Goal: Information Seeking & Learning: Find specific fact

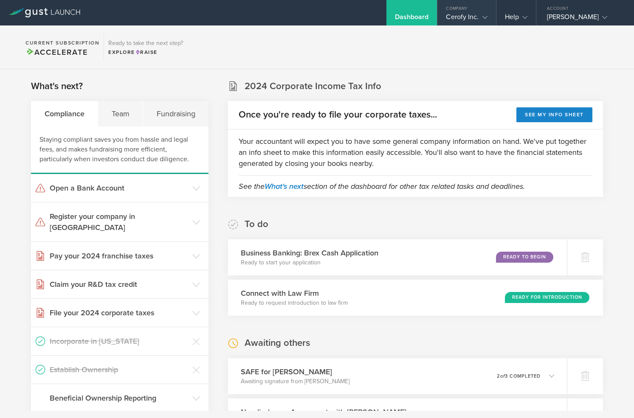
click at [471, 8] on div "Company" at bounding box center [466, 6] width 58 height 13
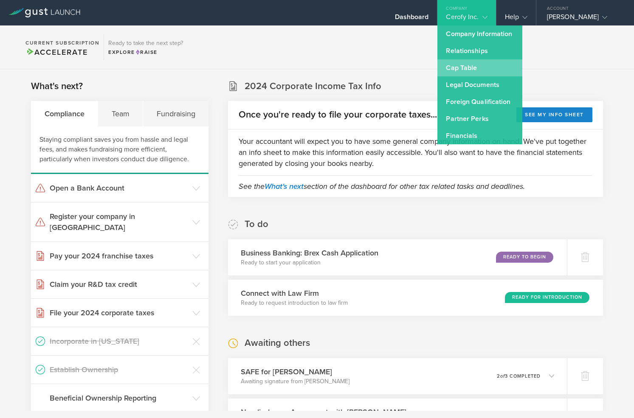
click at [473, 67] on link "Cap Table" at bounding box center [479, 67] width 85 height 17
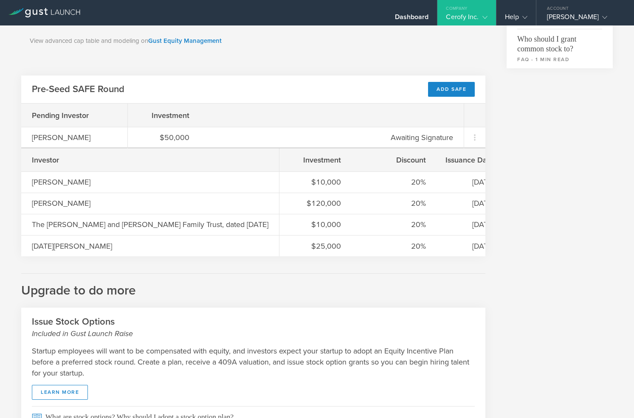
scroll to position [406, 0]
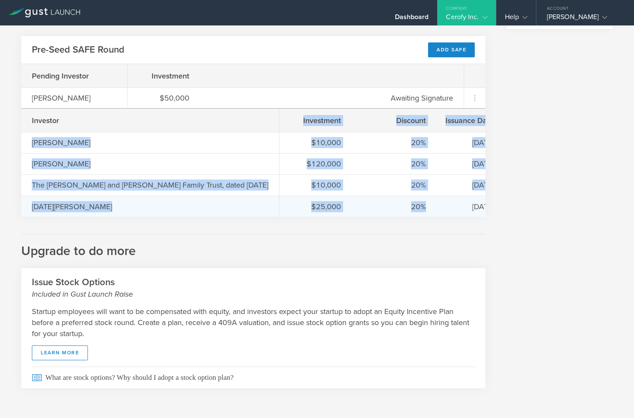
drag, startPoint x: 29, startPoint y: 144, endPoint x: 404, endPoint y: 213, distance: 380.6
click at [404, 213] on div "Investor [PERSON_NAME] [PERSON_NAME] The [PERSON_NAME] and [PERSON_NAME] Family…" at bounding box center [253, 163] width 464 height 108
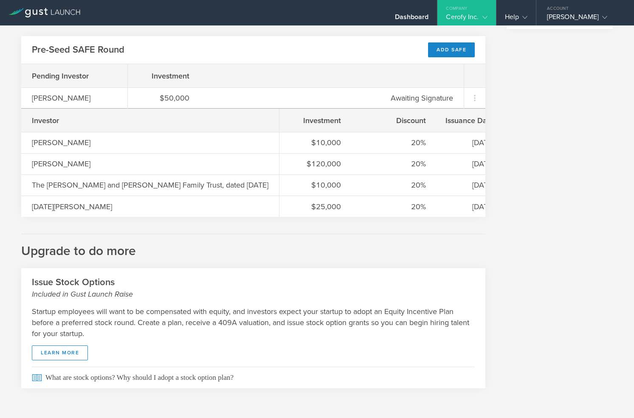
click at [74, 123] on div "Investor" at bounding box center [74, 120] width 85 height 11
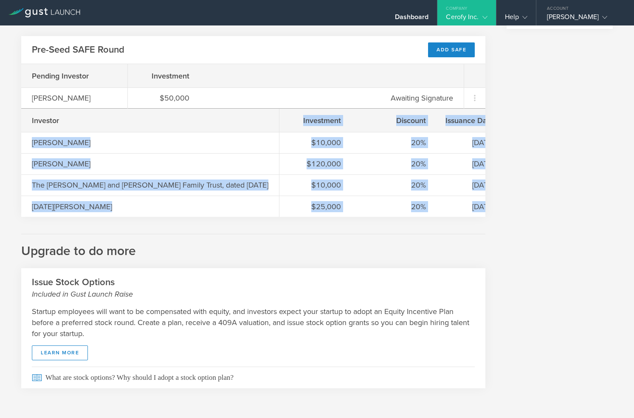
drag, startPoint x: 25, startPoint y: 141, endPoint x: 455, endPoint y: 219, distance: 437.0
click at [458, 219] on div "Common Stock 6,612,277 Available Shares This is the number of shares that the c…" at bounding box center [253, 29] width 464 height 735
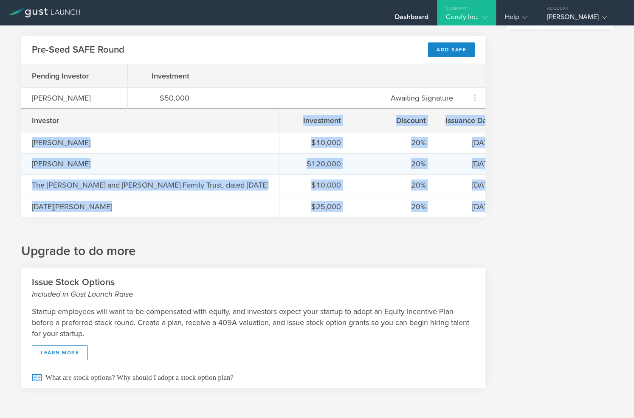
copy div "[PERSON_NAME] [PERSON_NAME] The [PERSON_NAME] and [PERSON_NAME] Family Trust, d…"
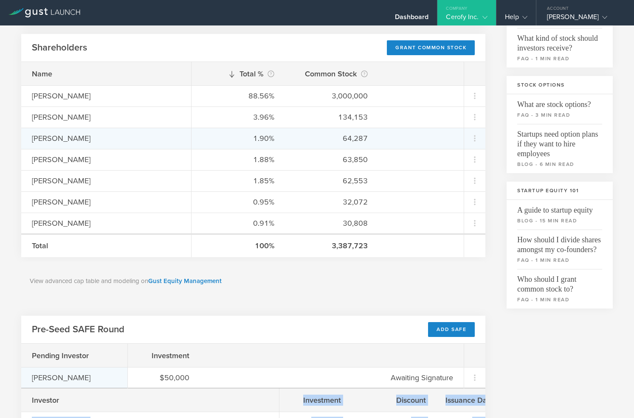
scroll to position [127, 0]
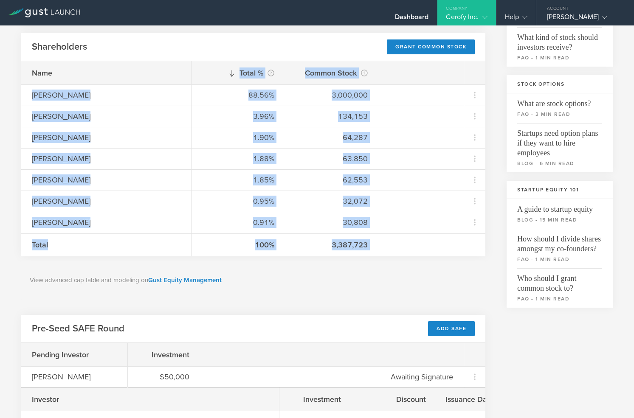
drag, startPoint x: 29, startPoint y: 92, endPoint x: 297, endPoint y: 258, distance: 314.7
click at [297, 258] on div "Common Stock 6,612,277 Available Shares This is the number of shares that the c…" at bounding box center [253, 308] width 464 height 735
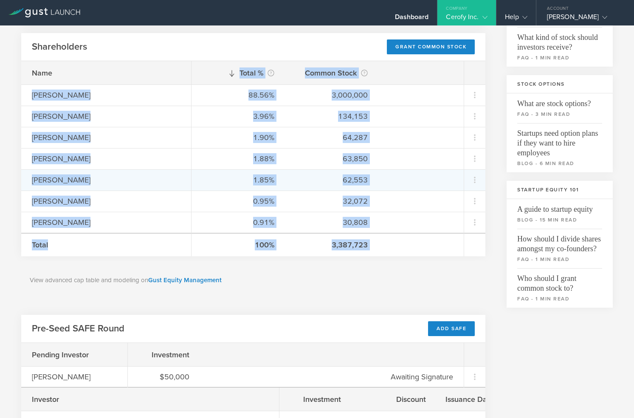
copy div "[PERSON_NAME] [PERSON_NAME] [PERSON_NAME] [PERSON_NAME] [PERSON_NAME] [PERSON_N…"
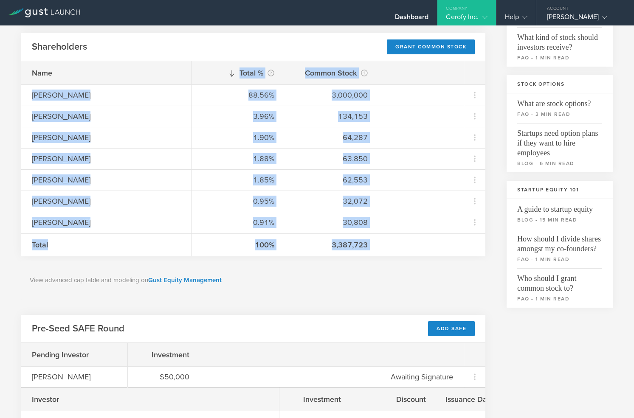
click at [363, 244] on div "3,387,723" at bounding box center [331, 244] width 72 height 11
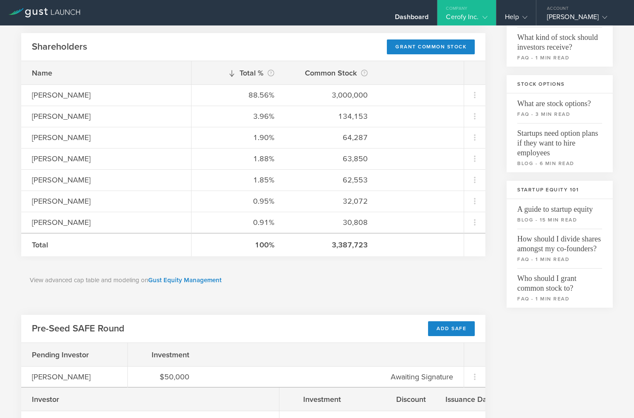
click at [374, 245] on div "100% 3,387,723" at bounding box center [327, 244] width 272 height 23
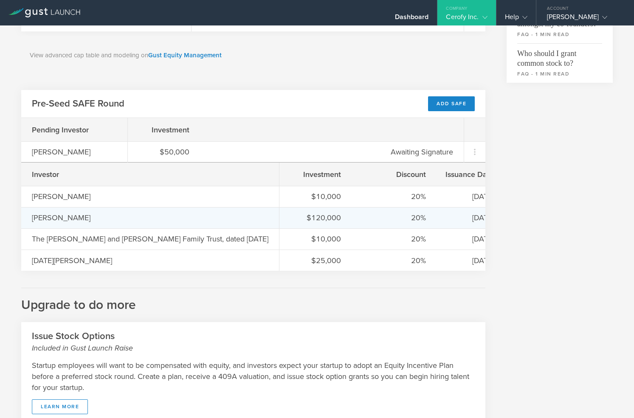
scroll to position [352, 0]
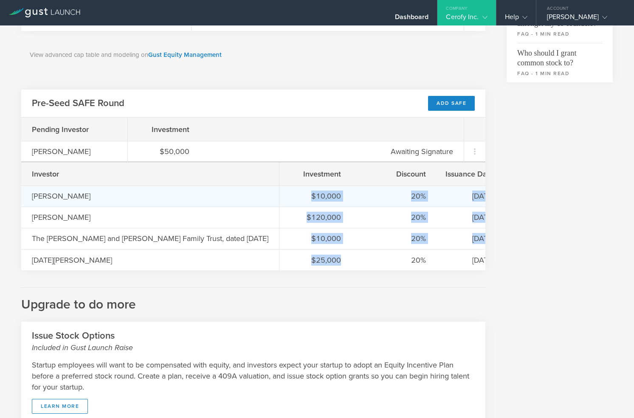
drag, startPoint x: 333, startPoint y: 264, endPoint x: 304, endPoint y: 194, distance: 76.4
click at [304, 193] on div "Investment Discount Issuance Date $10,000 20% [DATE] $120,000 20% [DATE] $10,00…" at bounding box center [382, 216] width 206 height 108
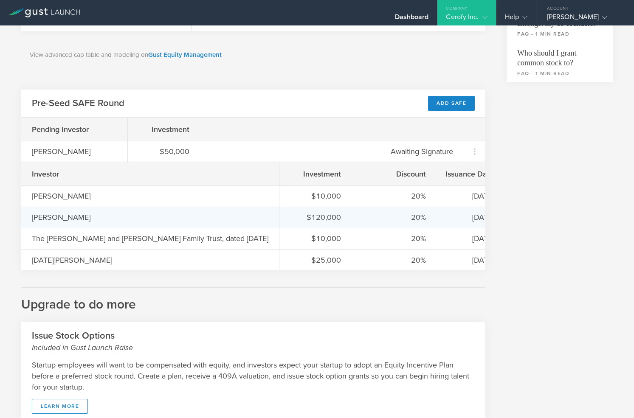
click at [331, 222] on div "$120,000" at bounding box center [315, 217] width 51 height 11
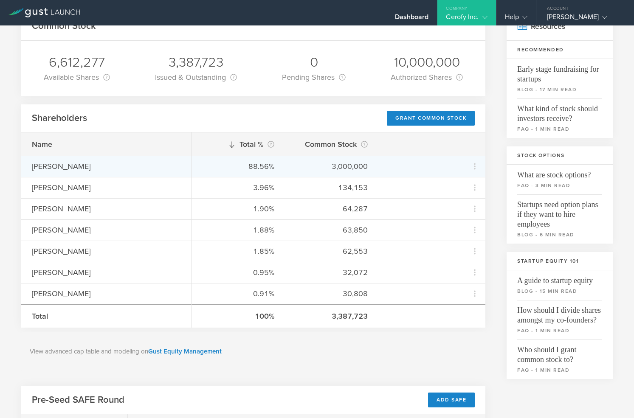
scroll to position [56, 0]
